Goal: Use online tool/utility: Utilize a website feature to perform a specific function

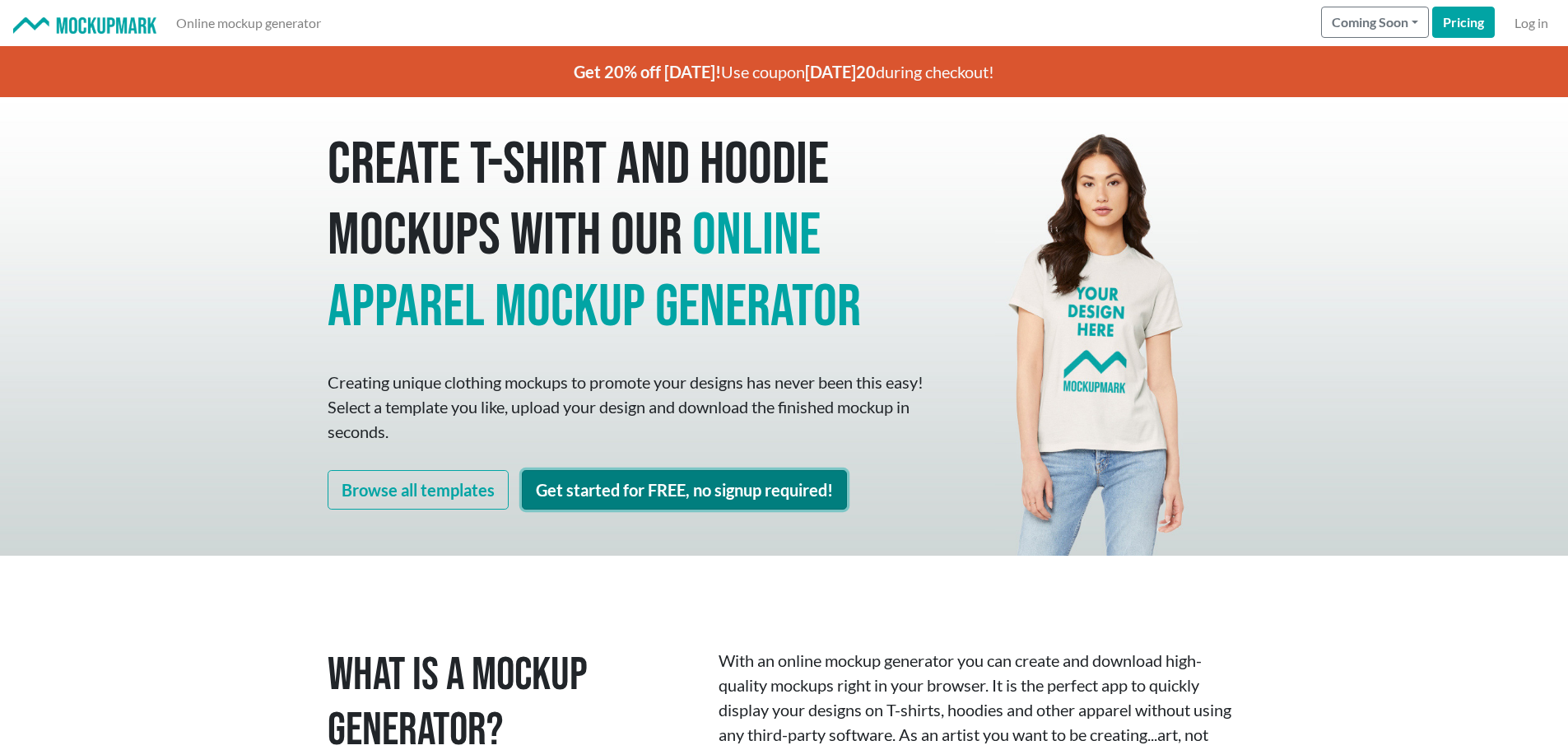
click at [711, 487] on link "Get started for FREE, no signup required!" at bounding box center [684, 489] width 326 height 39
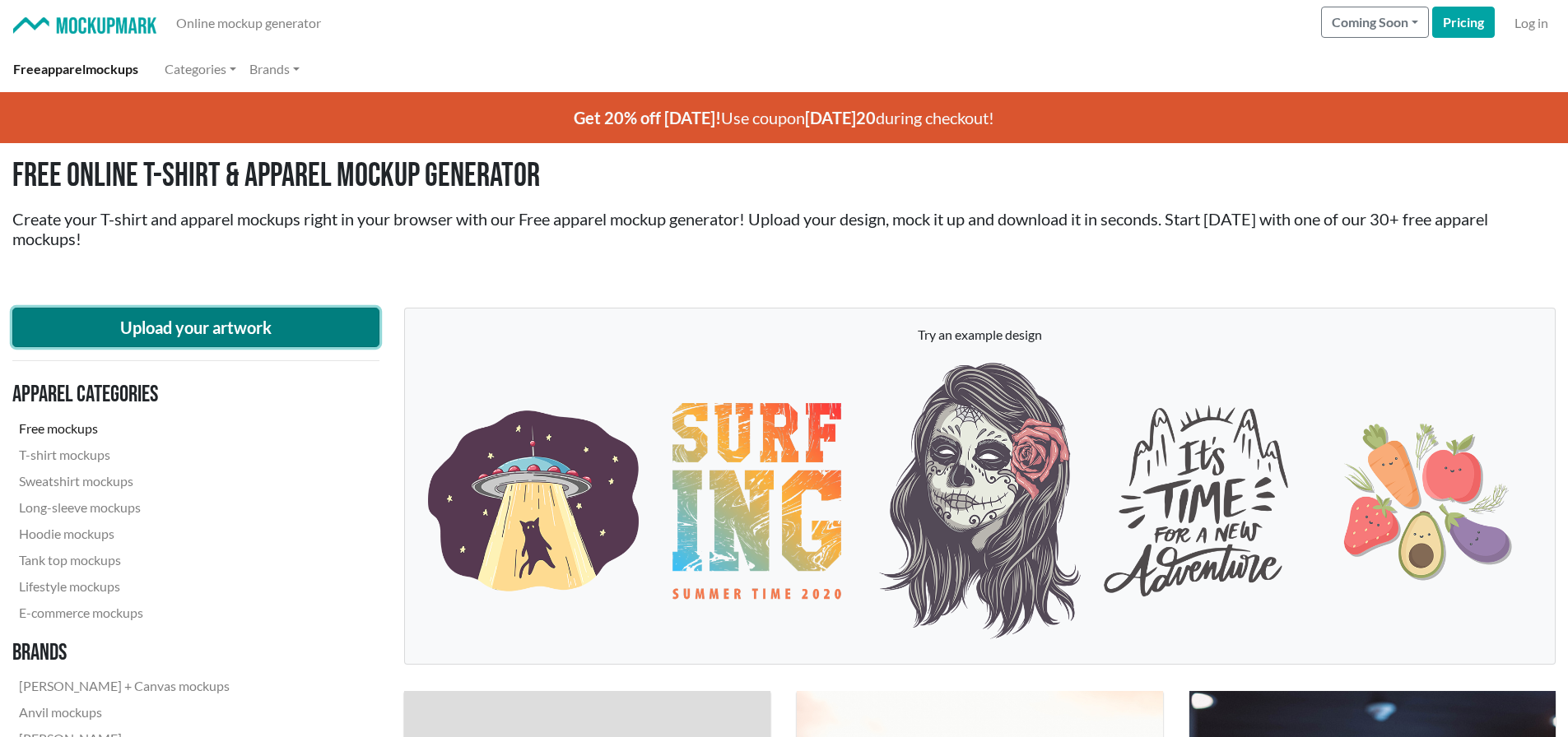
click at [224, 320] on button "Upload your artwork" at bounding box center [196, 327] width 367 height 39
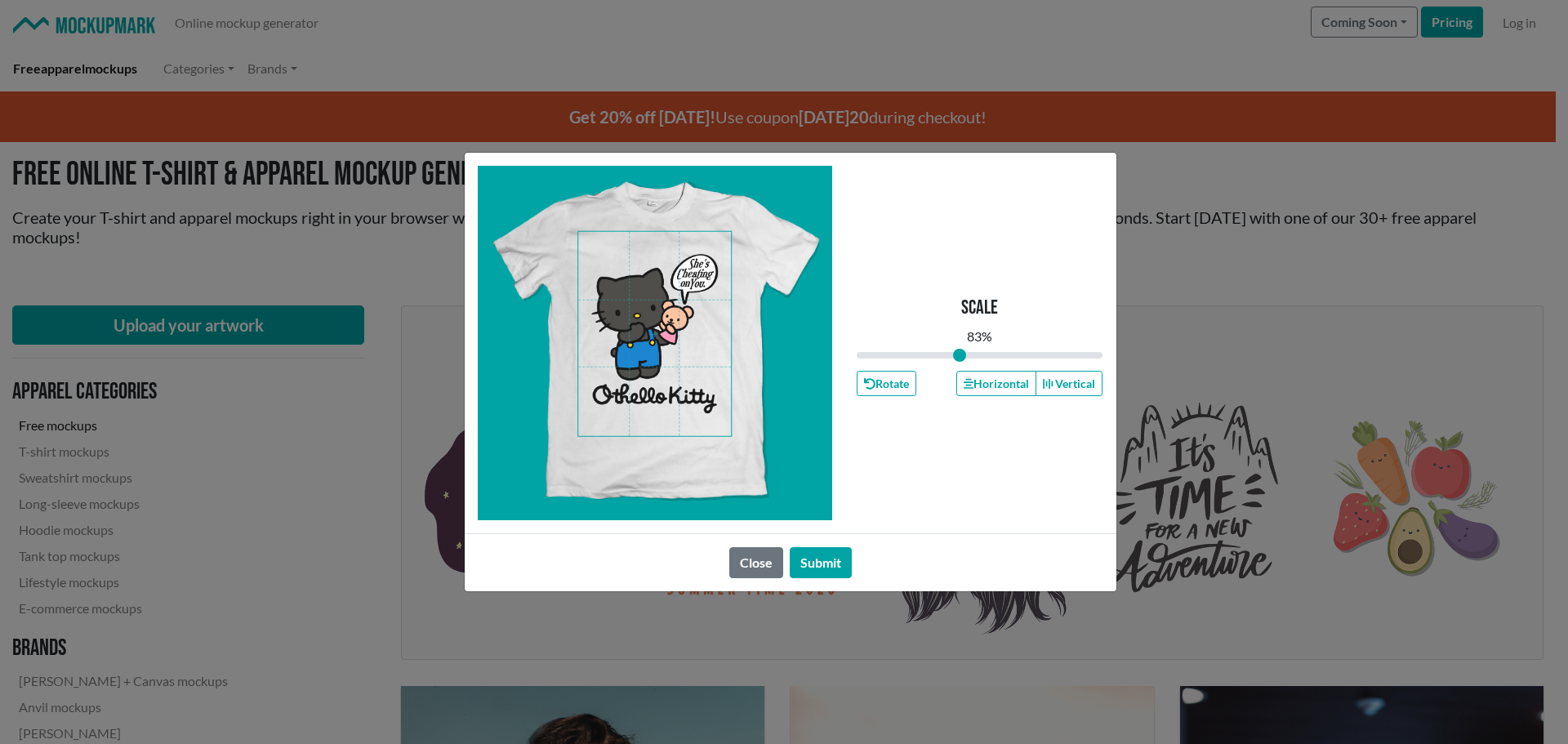
drag, startPoint x: 976, startPoint y: 353, endPoint x: 959, endPoint y: 353, distance: 17.0
type input "0.83"
click at [959, 353] on input "range" at bounding box center [980, 355] width 247 height 18
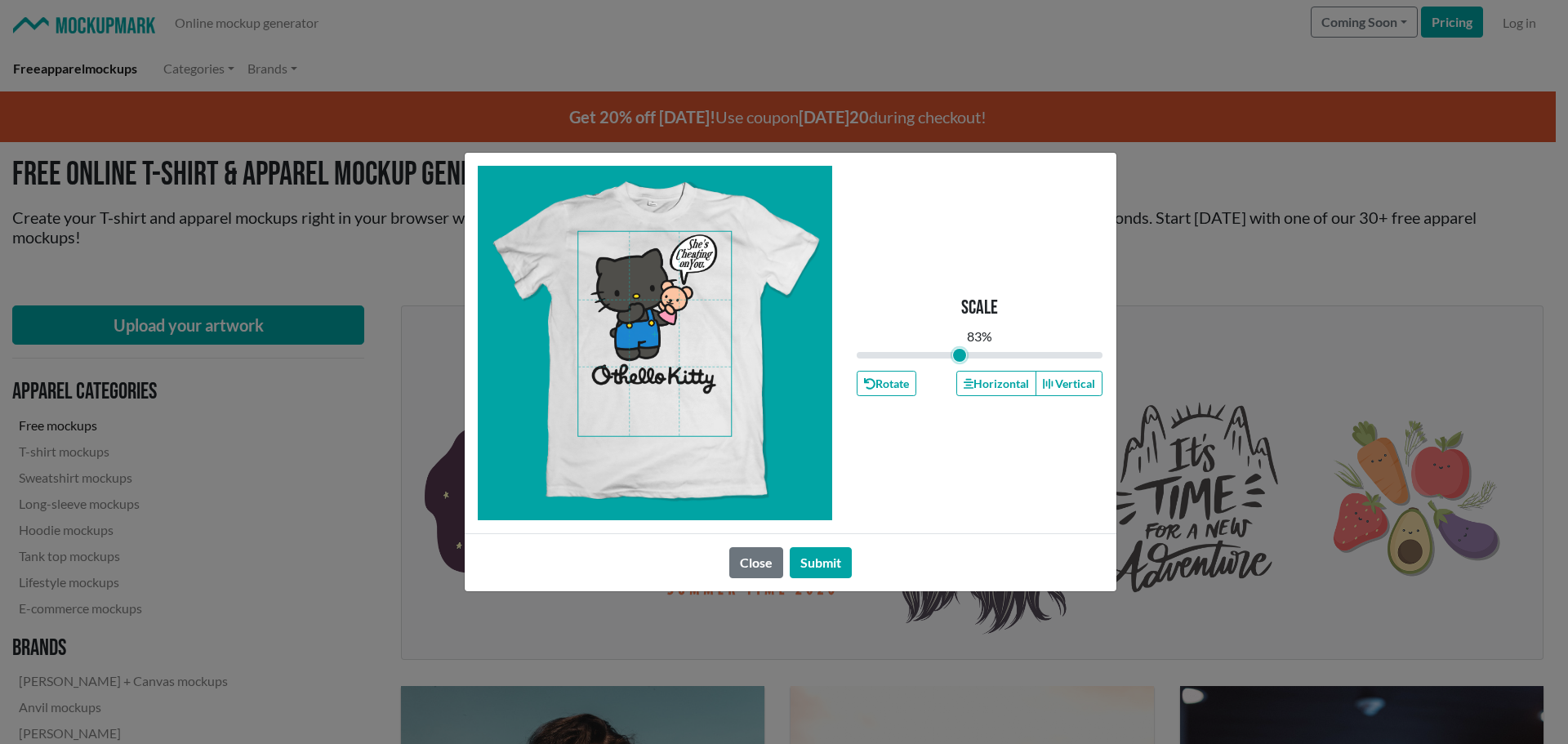
click at [646, 322] on span at bounding box center [654, 334] width 153 height 204
click at [1007, 382] on button "Horizontal" at bounding box center [996, 383] width 80 height 25
click at [837, 560] on button "Submit" at bounding box center [821, 562] width 62 height 31
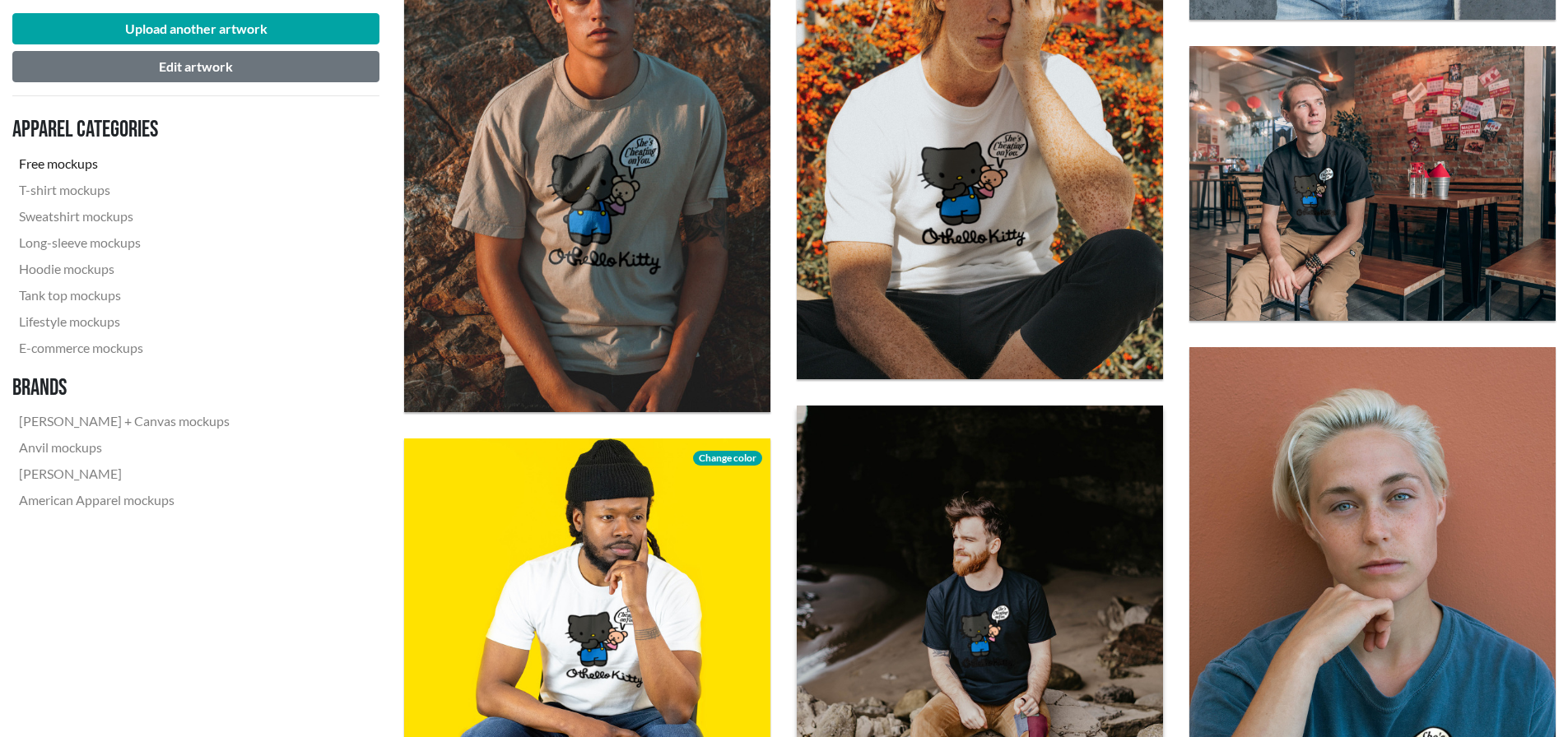
scroll to position [3126, 0]
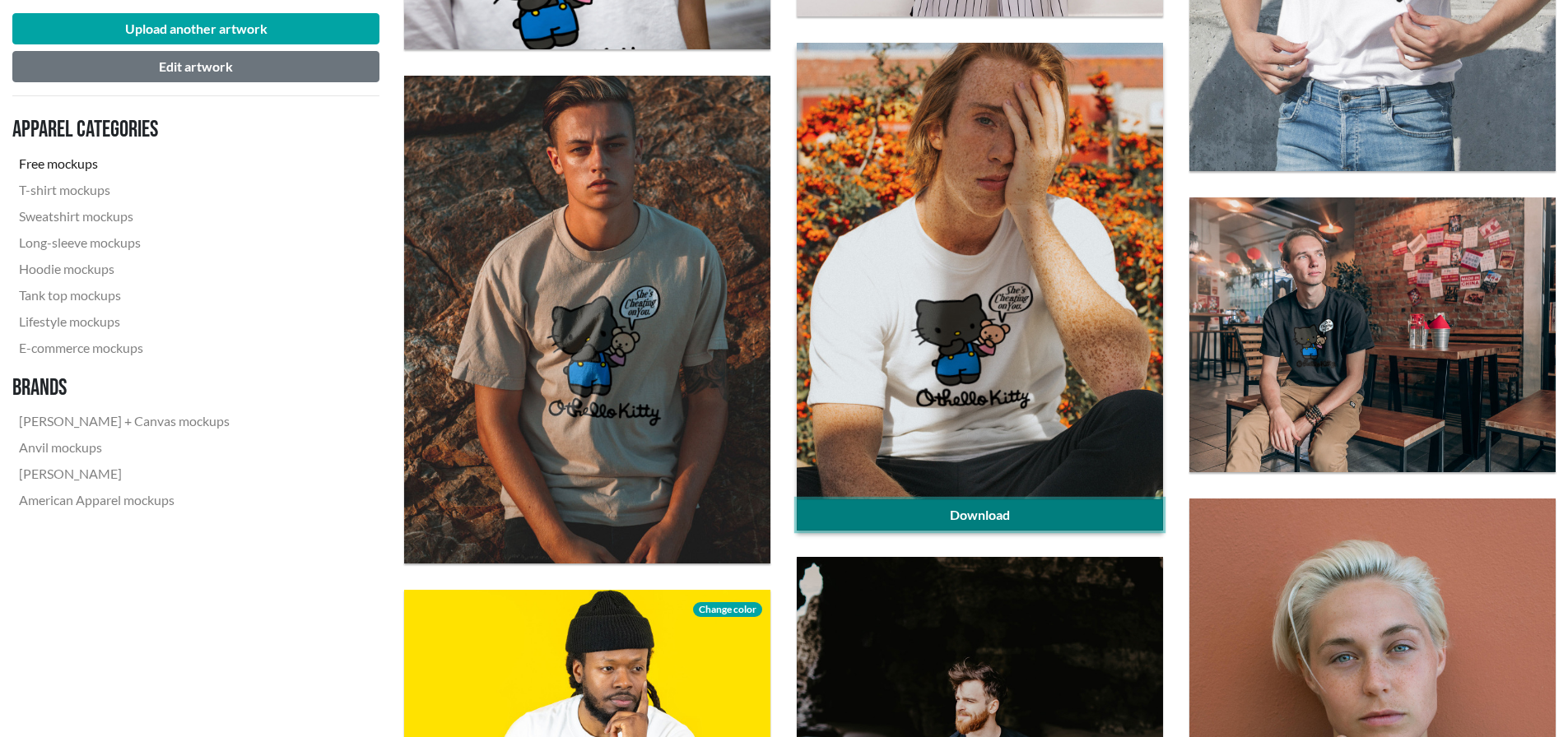
click at [990, 507] on link "Download" at bounding box center [981, 516] width 367 height 31
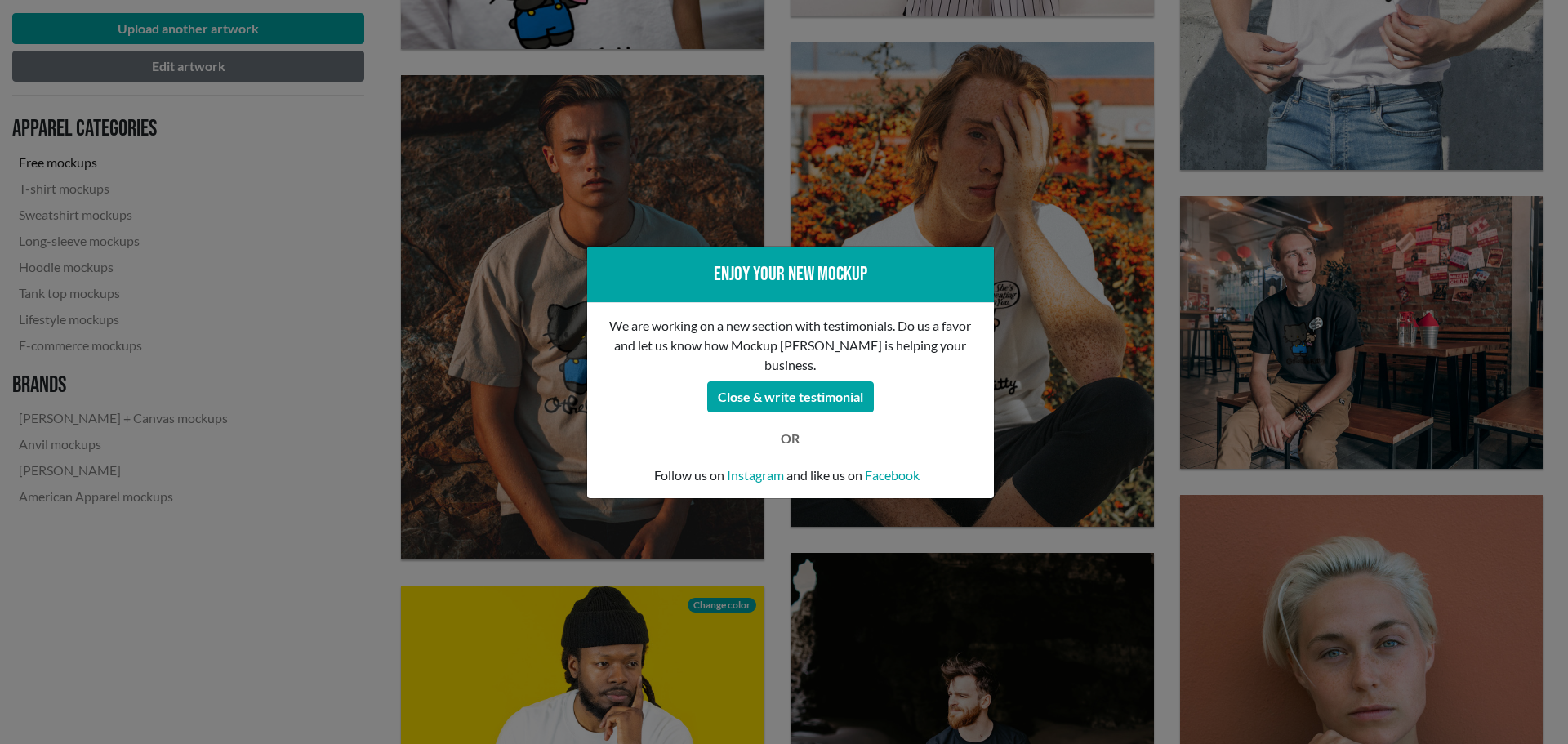
click at [1073, 425] on div "Enjoy your new mockup We are working on a new section with testimonials. Do us …" at bounding box center [784, 372] width 1568 height 744
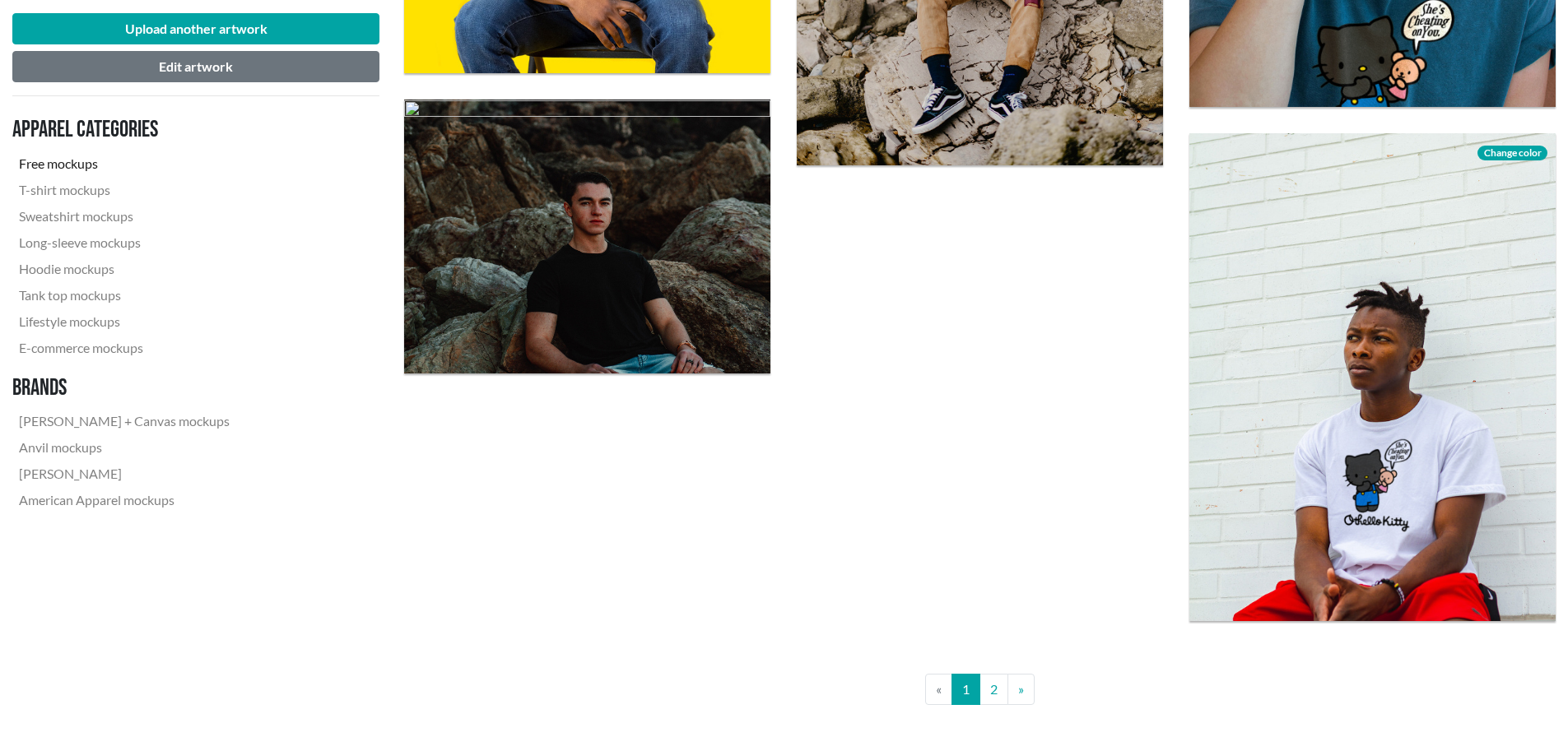
scroll to position [4031, 0]
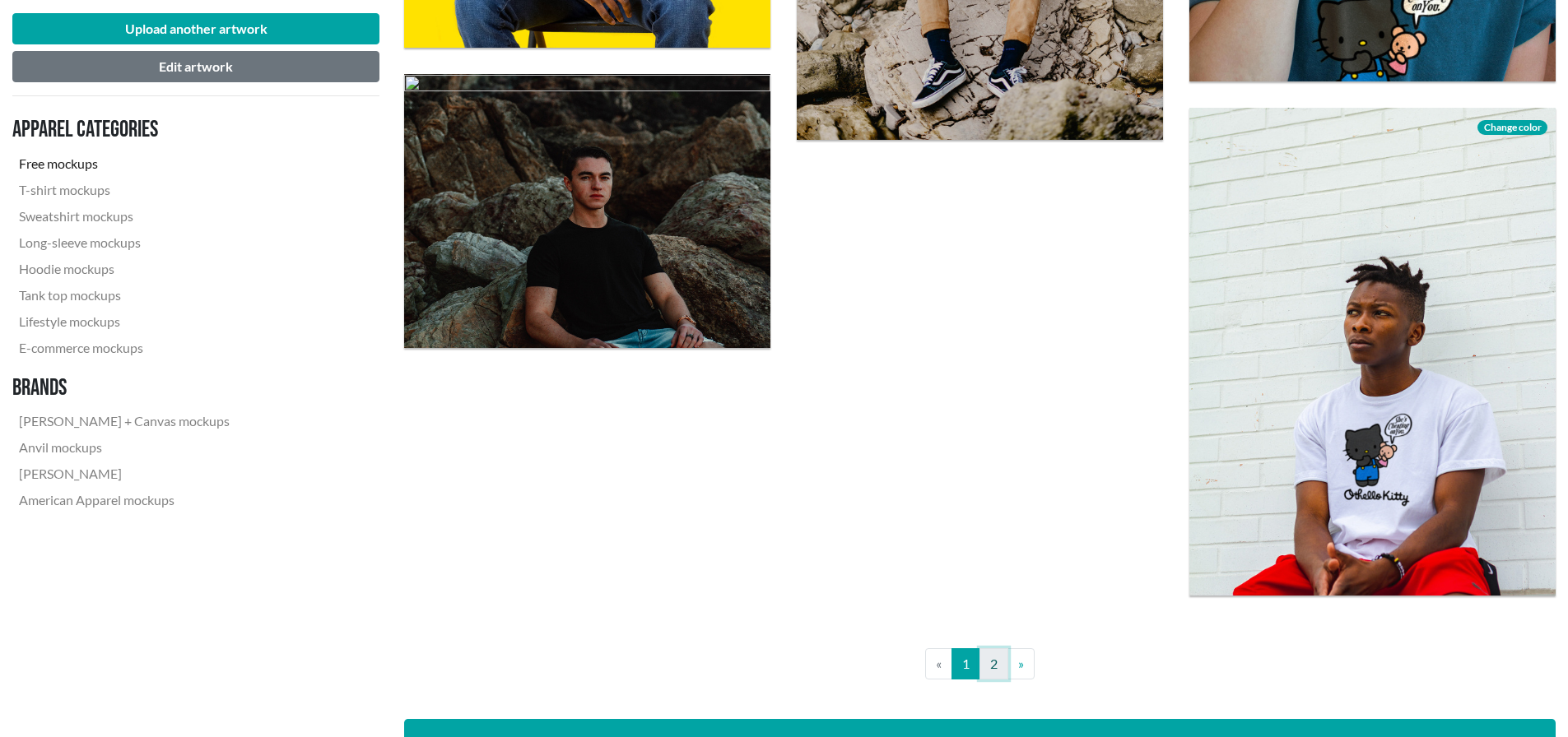
click at [996, 662] on link "2" at bounding box center [993, 663] width 28 height 31
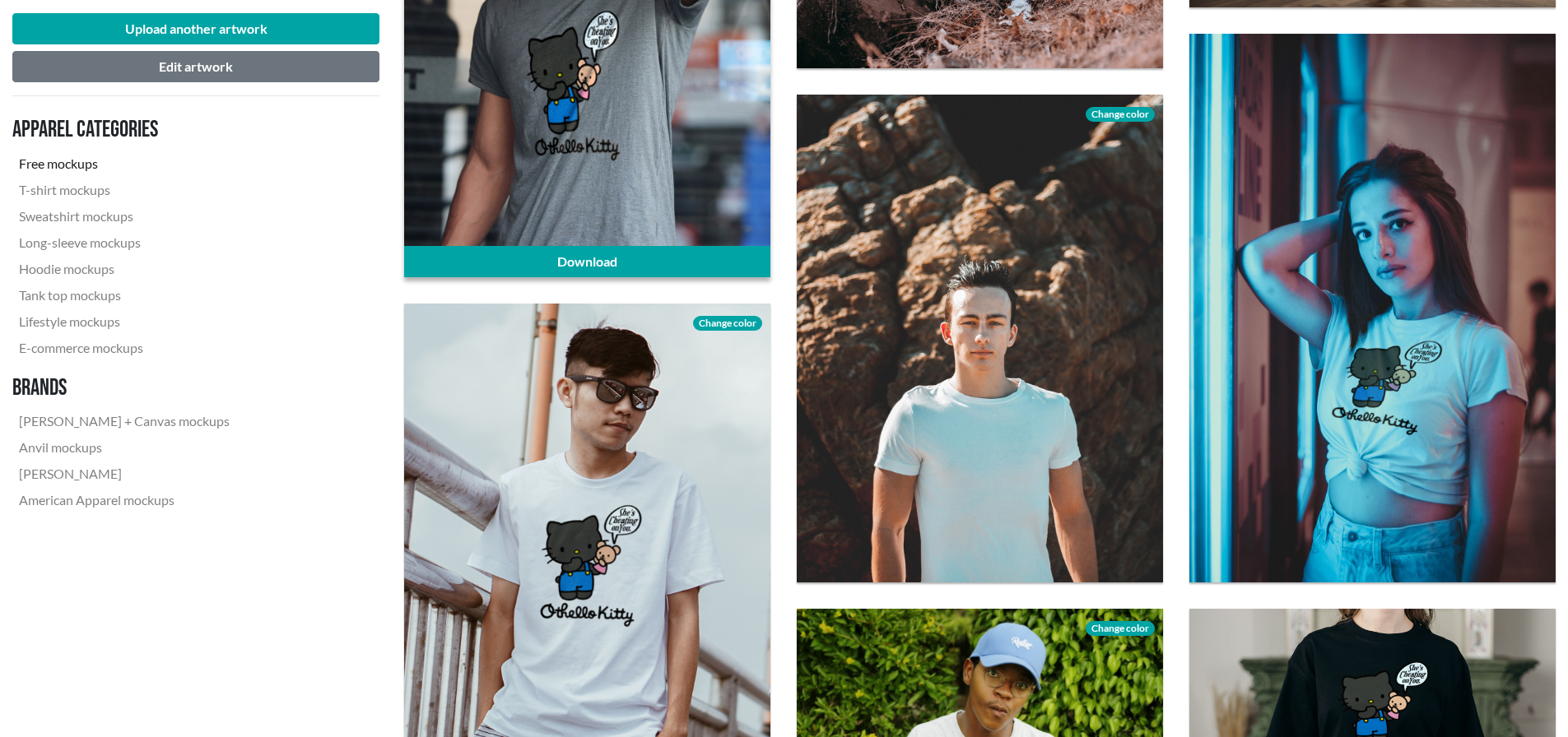
scroll to position [1152, 0]
